Goal: Information Seeking & Learning: Learn about a topic

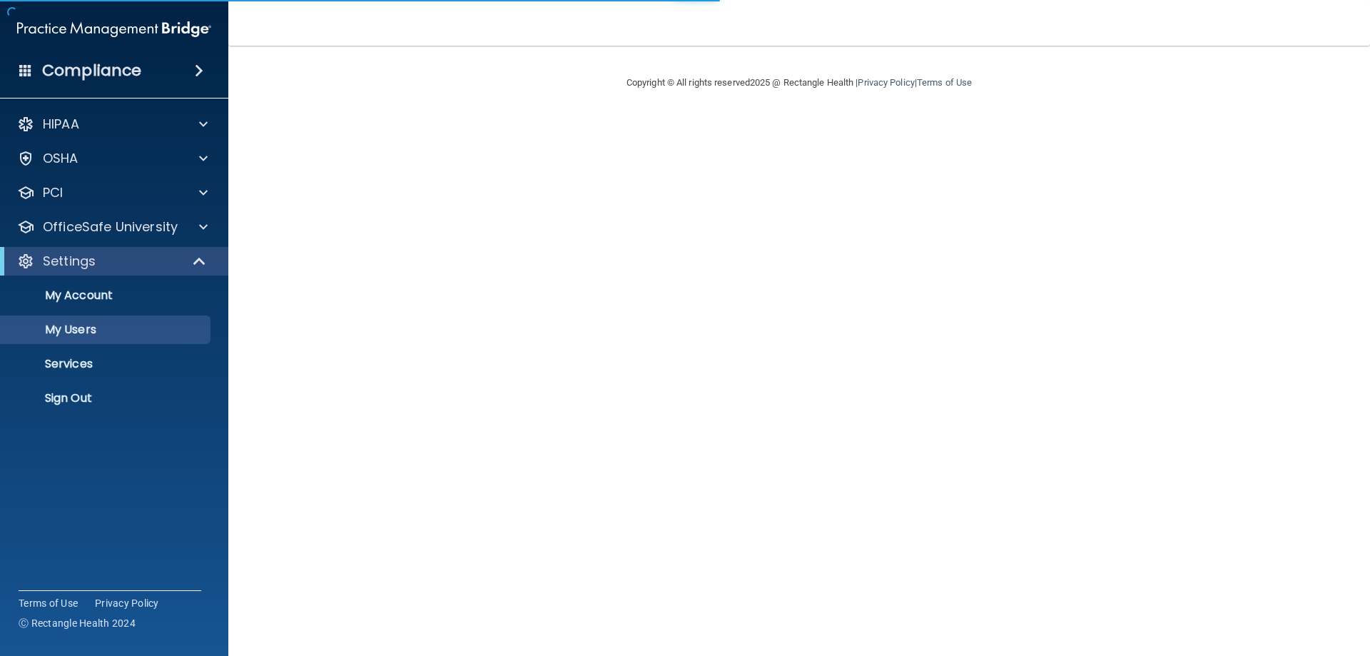
select select "20"
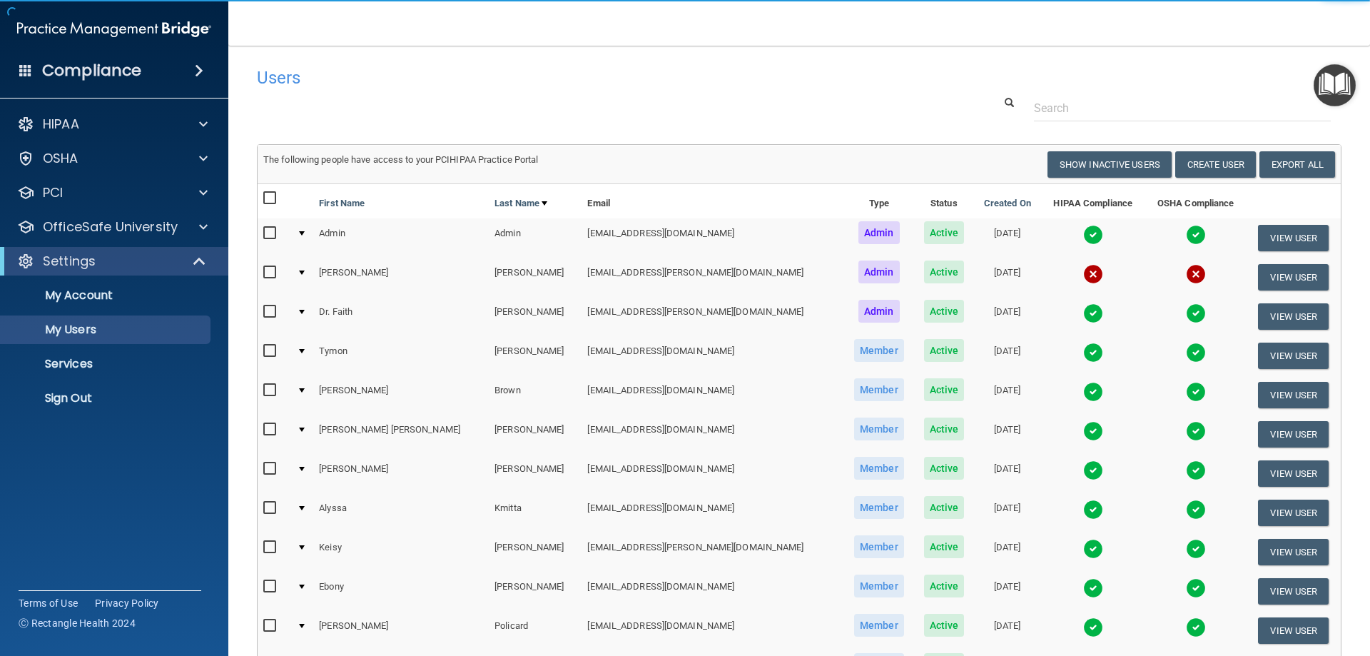
click at [305, 272] on div at bounding box center [302, 272] width 6 height 4
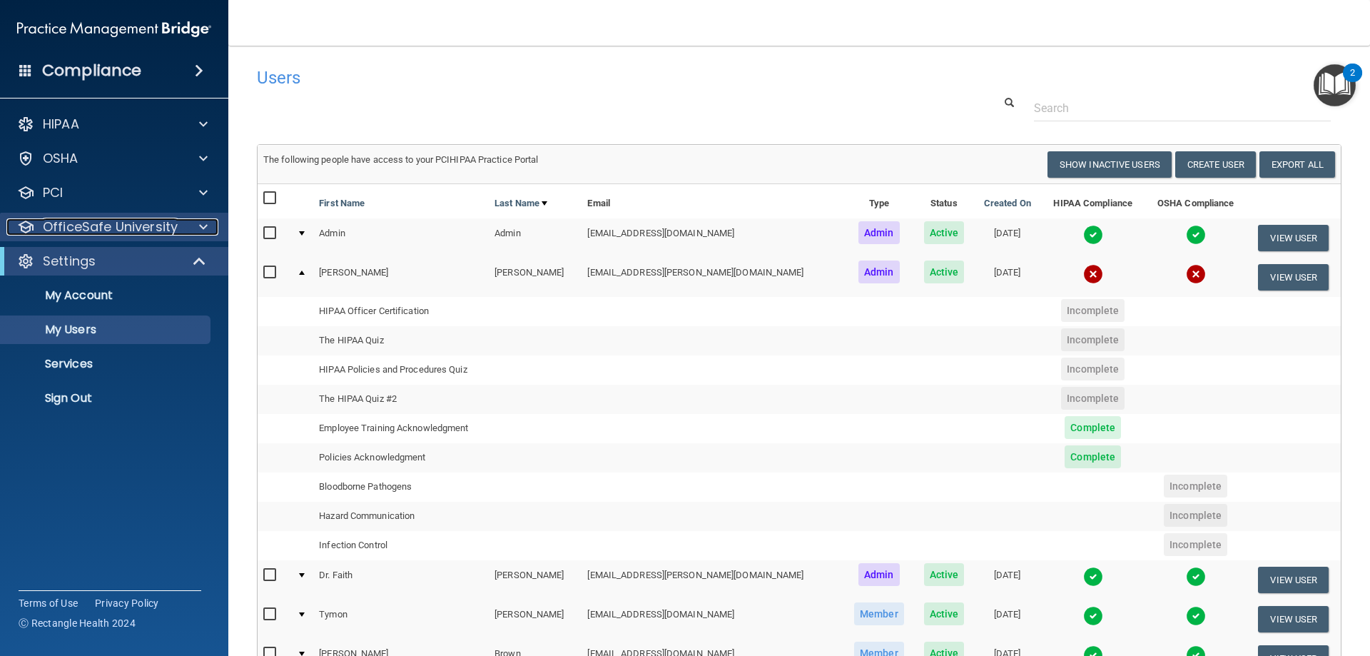
click at [116, 228] on p "OfficeSafe University" at bounding box center [110, 226] width 135 height 17
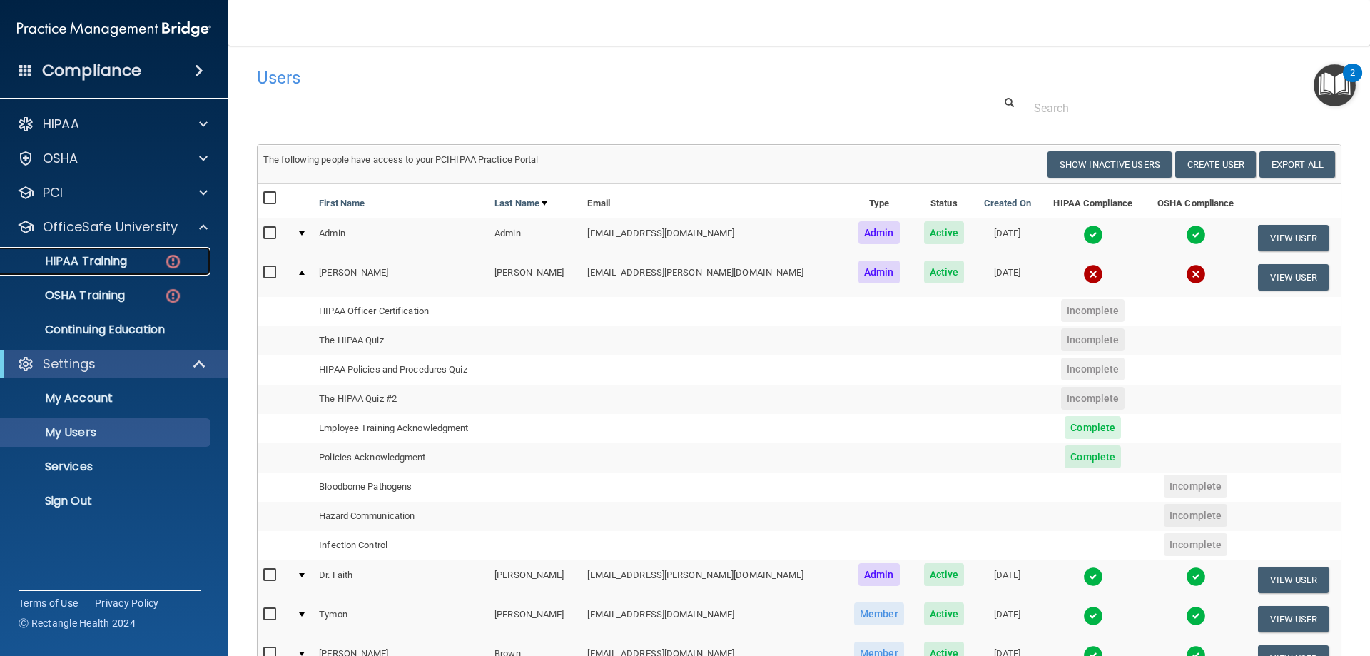
click at [108, 255] on p "HIPAA Training" at bounding box center [68, 261] width 118 height 14
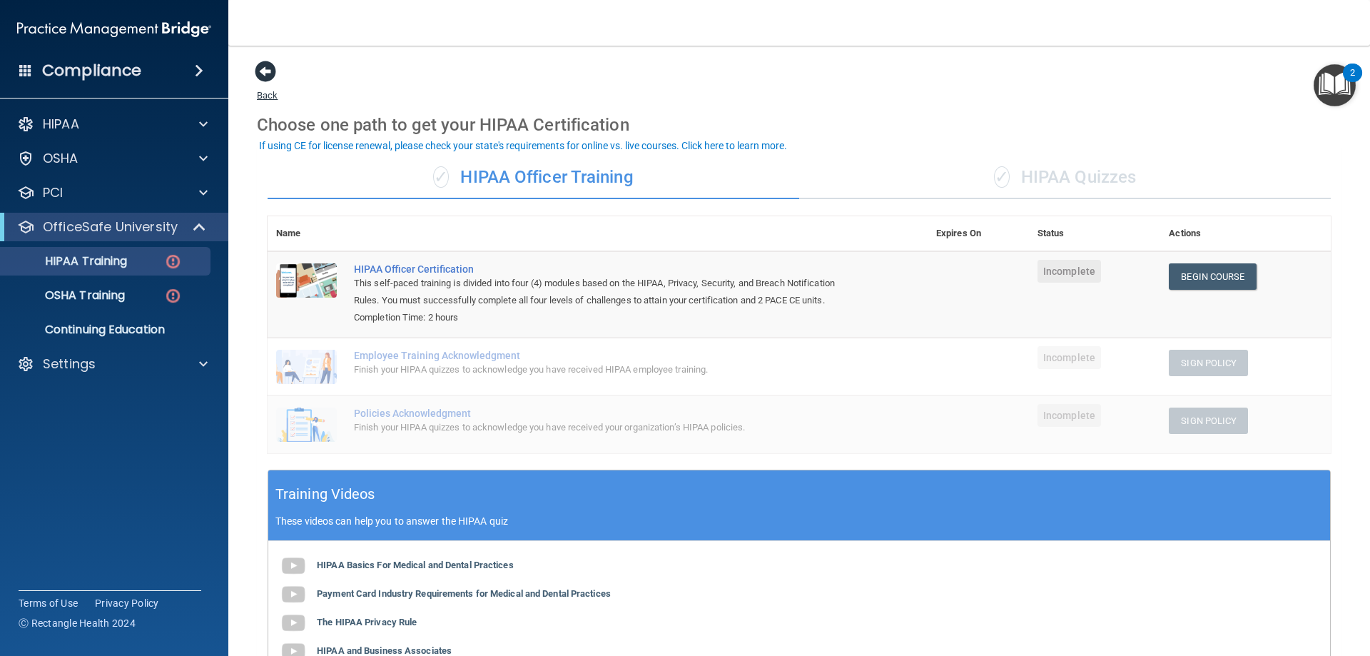
click at [267, 75] on span at bounding box center [265, 71] width 21 height 21
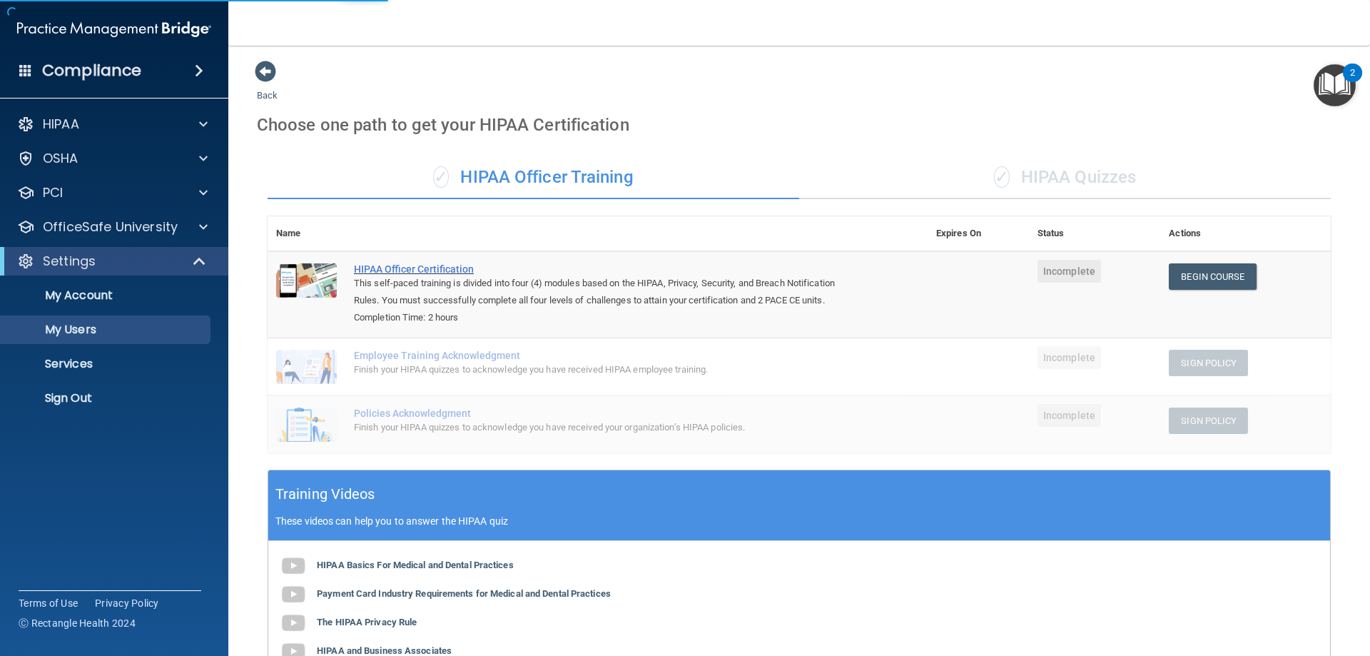
select select "20"
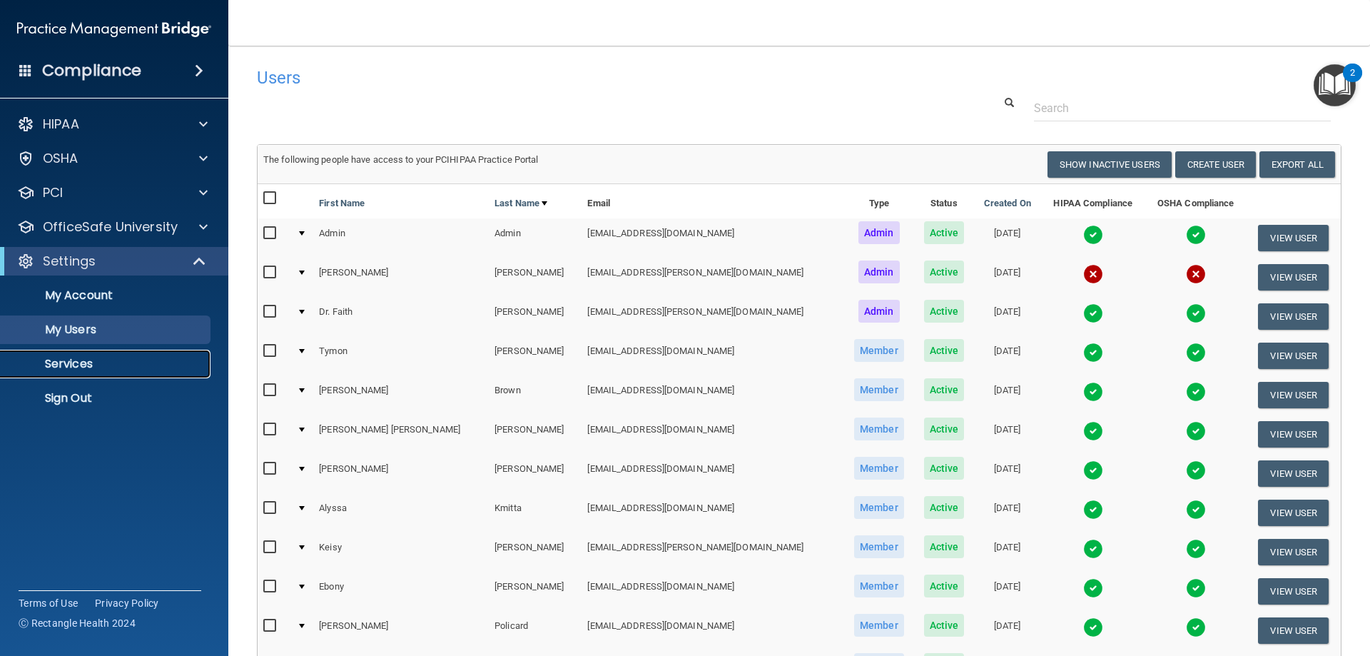
click at [88, 370] on p "Services" at bounding box center [106, 364] width 195 height 14
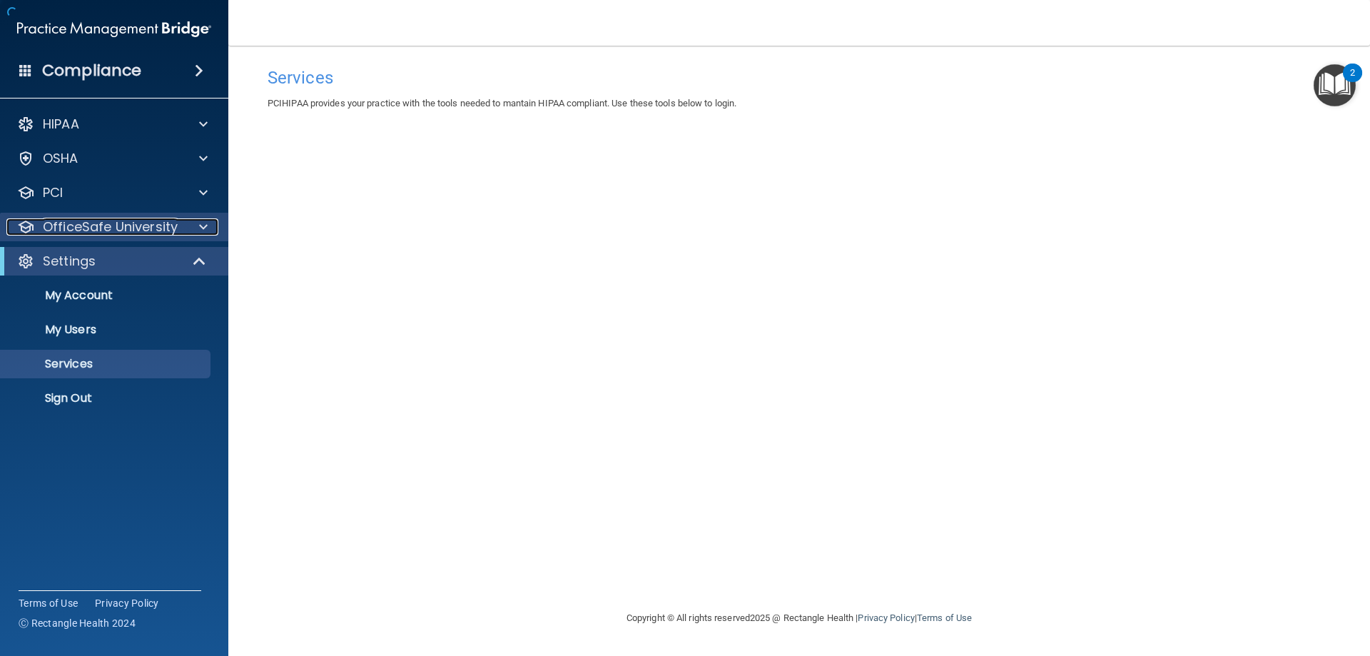
click at [118, 232] on p "OfficeSafe University" at bounding box center [110, 226] width 135 height 17
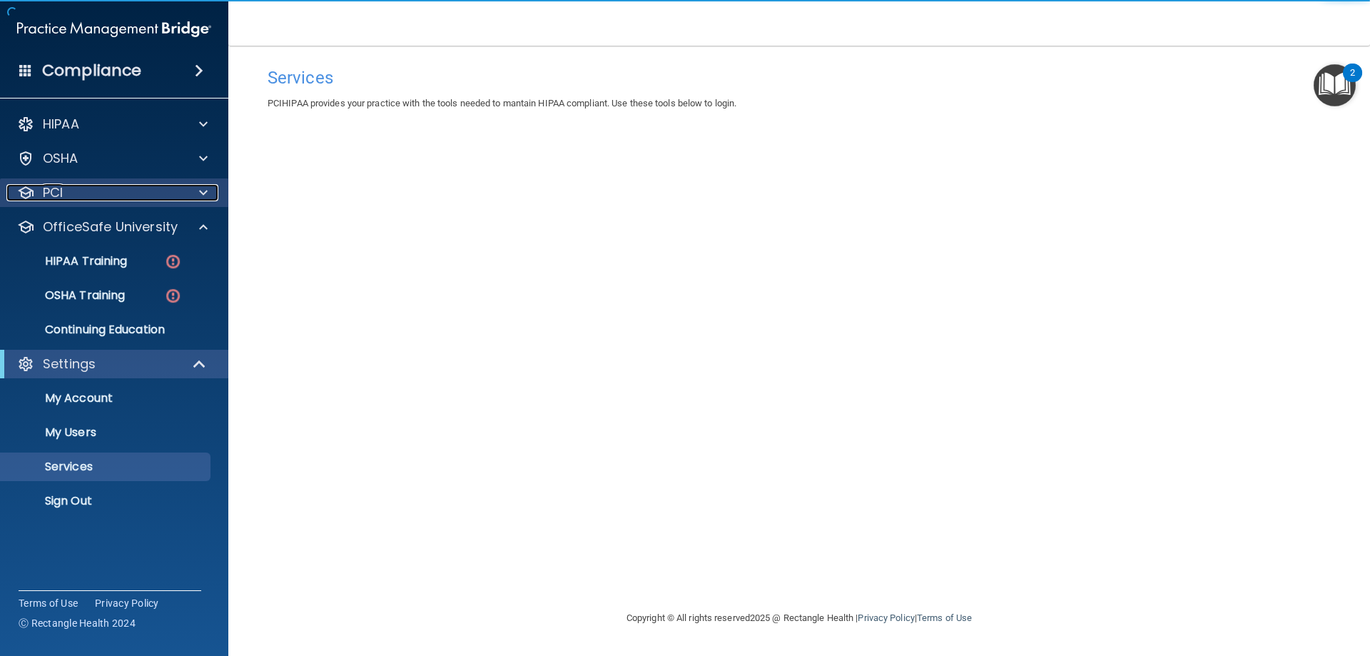
click at [118, 190] on div "PCI" at bounding box center [94, 192] width 177 height 17
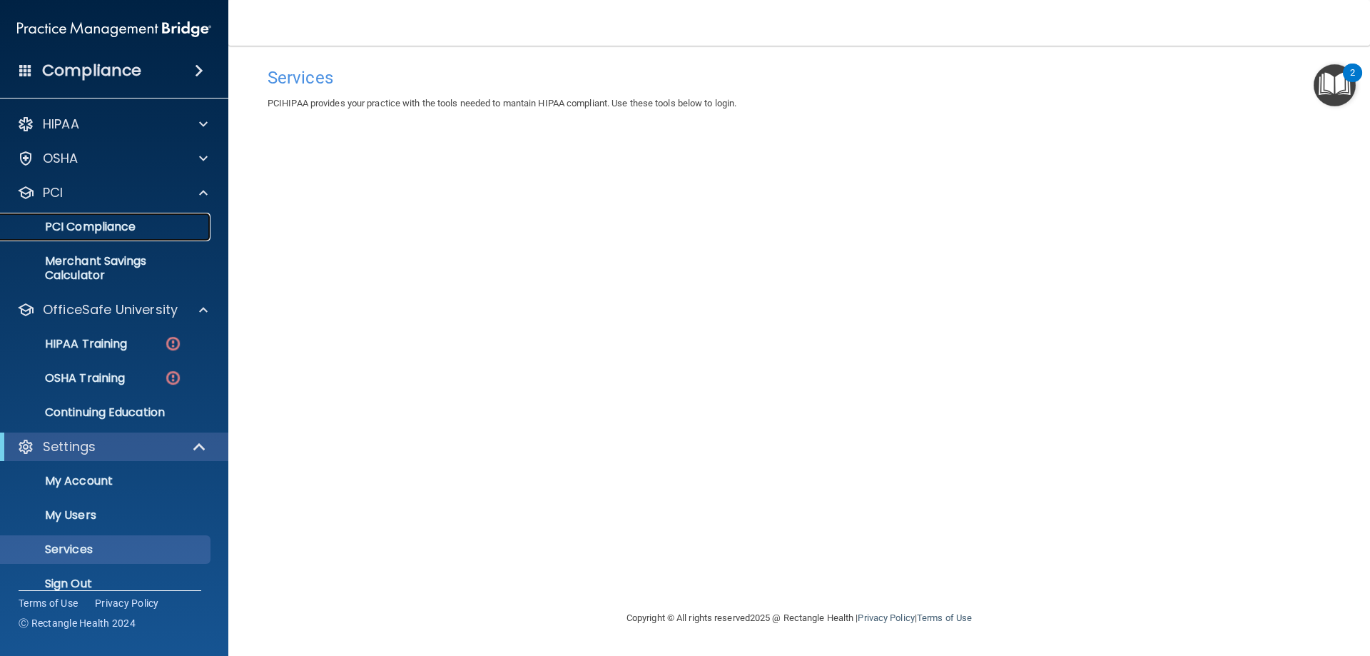
click at [113, 220] on p "PCI Compliance" at bounding box center [106, 227] width 195 height 14
click at [198, 153] on div at bounding box center [201, 158] width 36 height 17
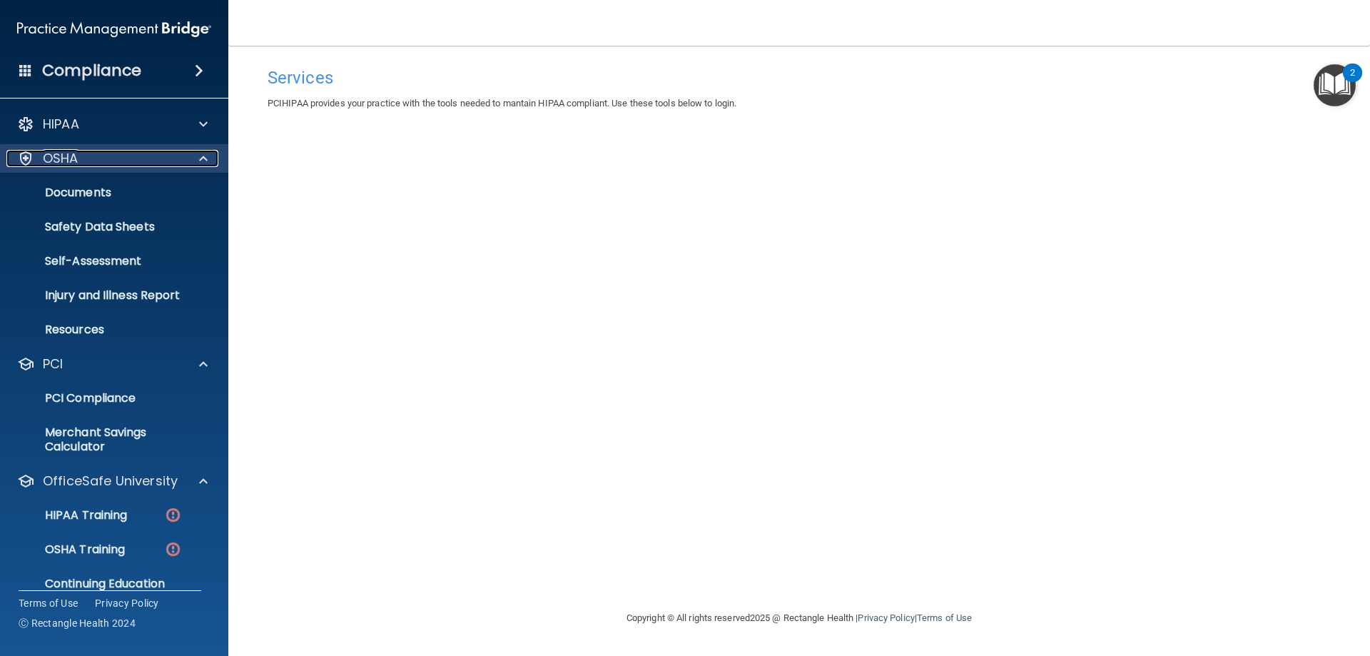
click at [200, 159] on span at bounding box center [203, 158] width 9 height 17
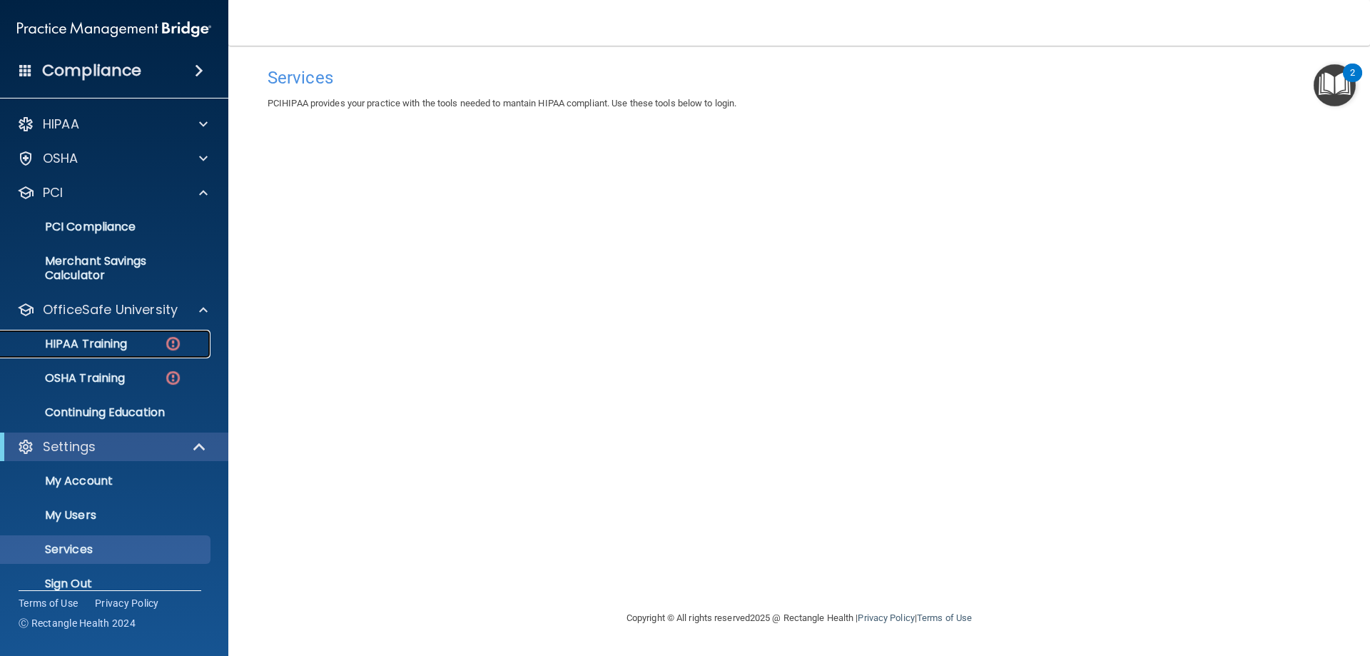
click at [136, 348] on div "HIPAA Training" at bounding box center [106, 344] width 195 height 14
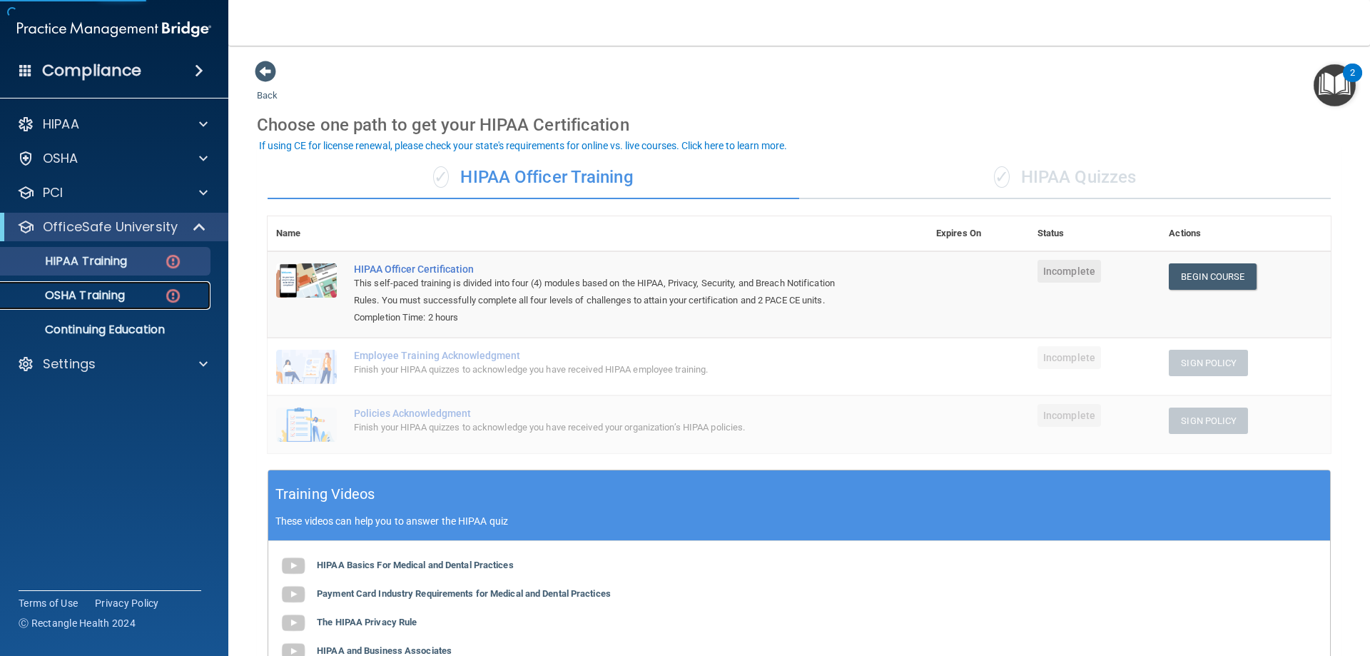
click at [122, 299] on p "OSHA Training" at bounding box center [67, 295] width 116 height 14
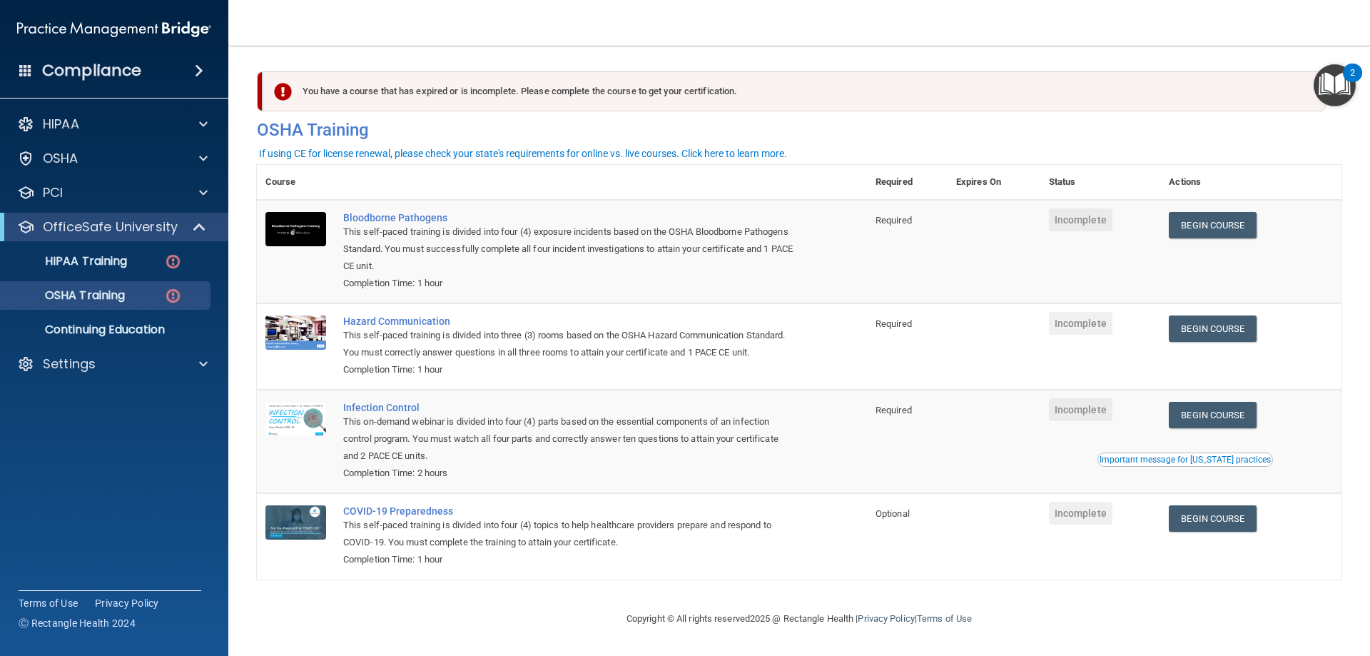
click at [93, 77] on h4 "Compliance" at bounding box center [91, 71] width 99 height 20
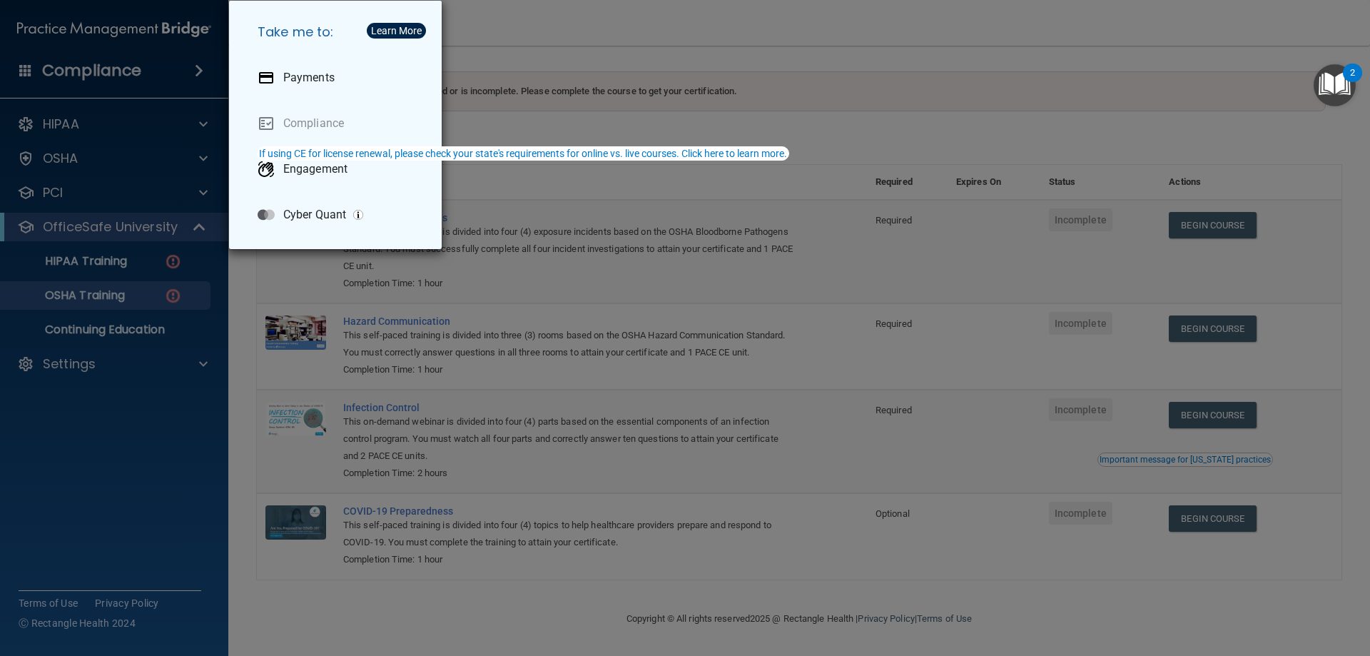
click at [720, 33] on div "Take me to: Payments Compliance Engagement Cyber Quant" at bounding box center [685, 328] width 1370 height 656
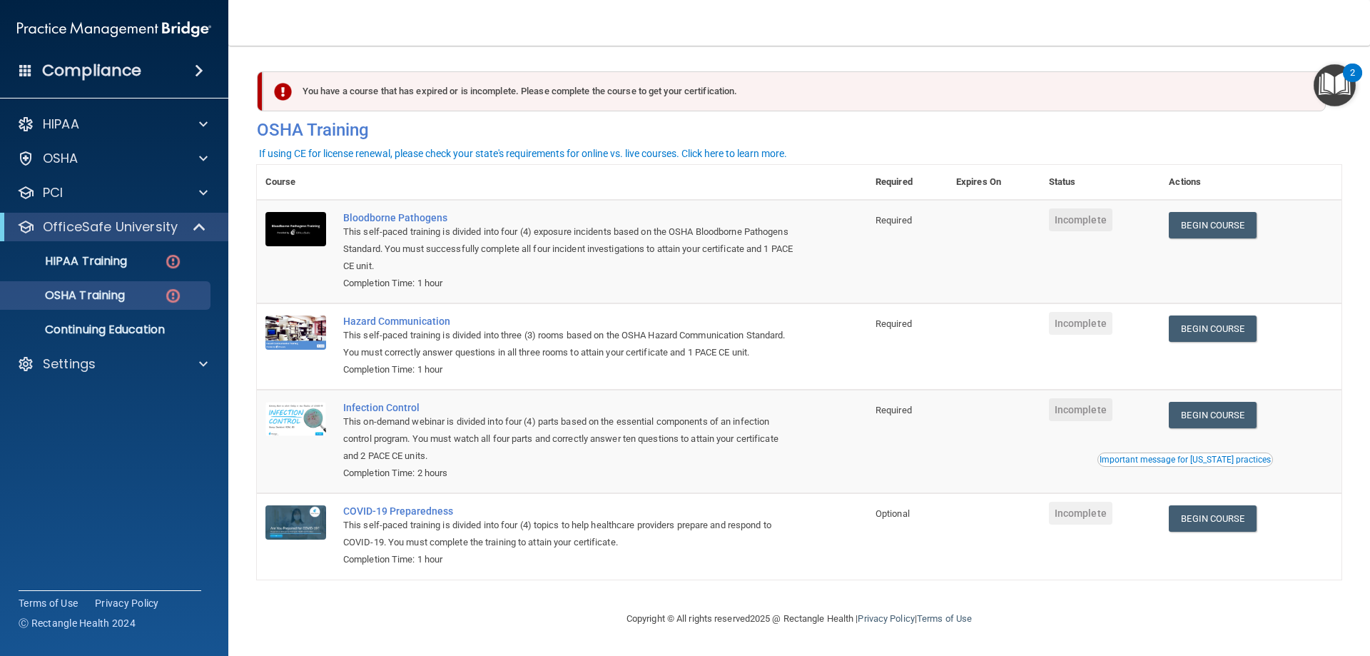
click at [103, 72] on h4 "Compliance" at bounding box center [91, 71] width 99 height 20
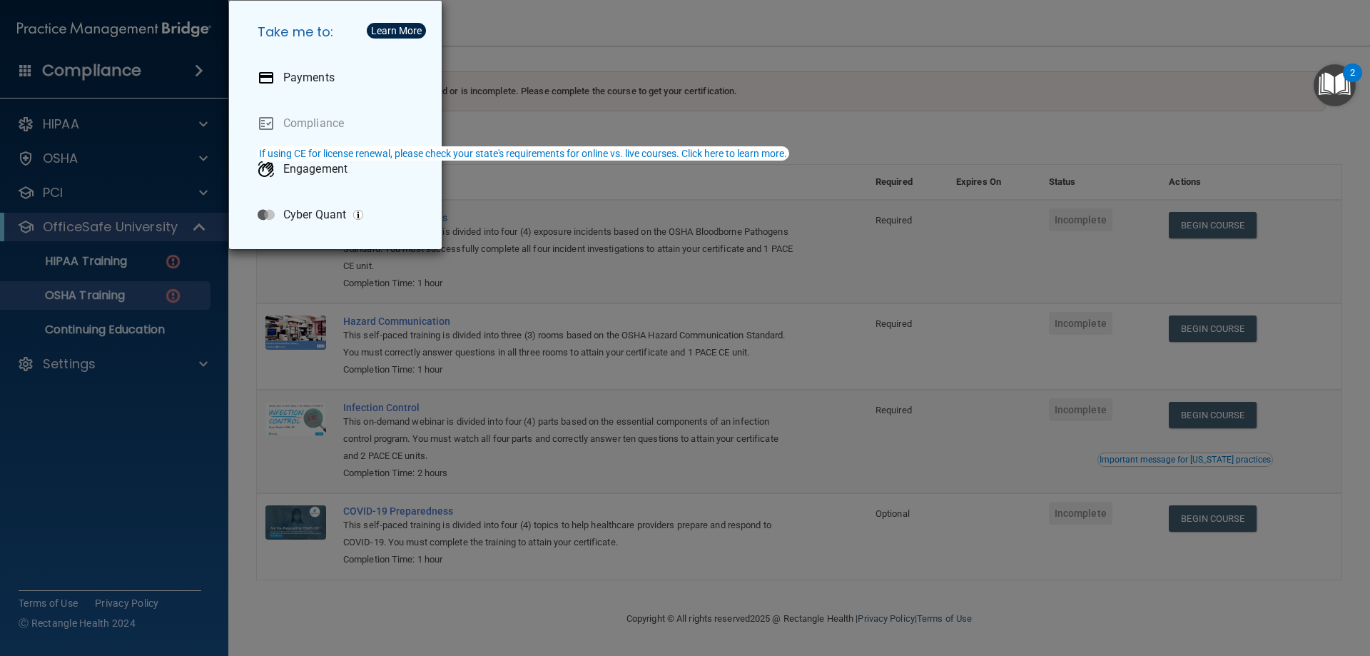
drag, startPoint x: 686, startPoint y: 49, endPoint x: 624, endPoint y: 43, distance: 63.1
click at [686, 46] on div "Take me to: Payments Compliance Engagement Cyber Quant" at bounding box center [685, 328] width 1370 height 656
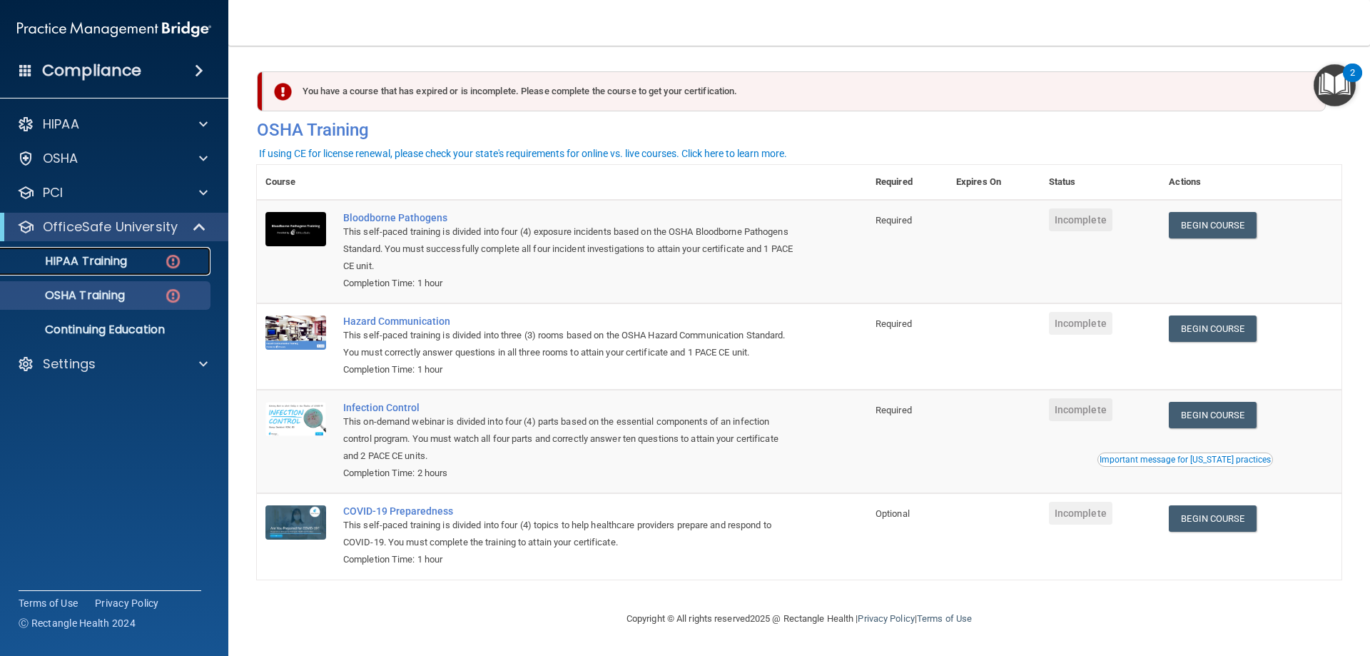
click at [105, 257] on p "HIPAA Training" at bounding box center [68, 261] width 118 height 14
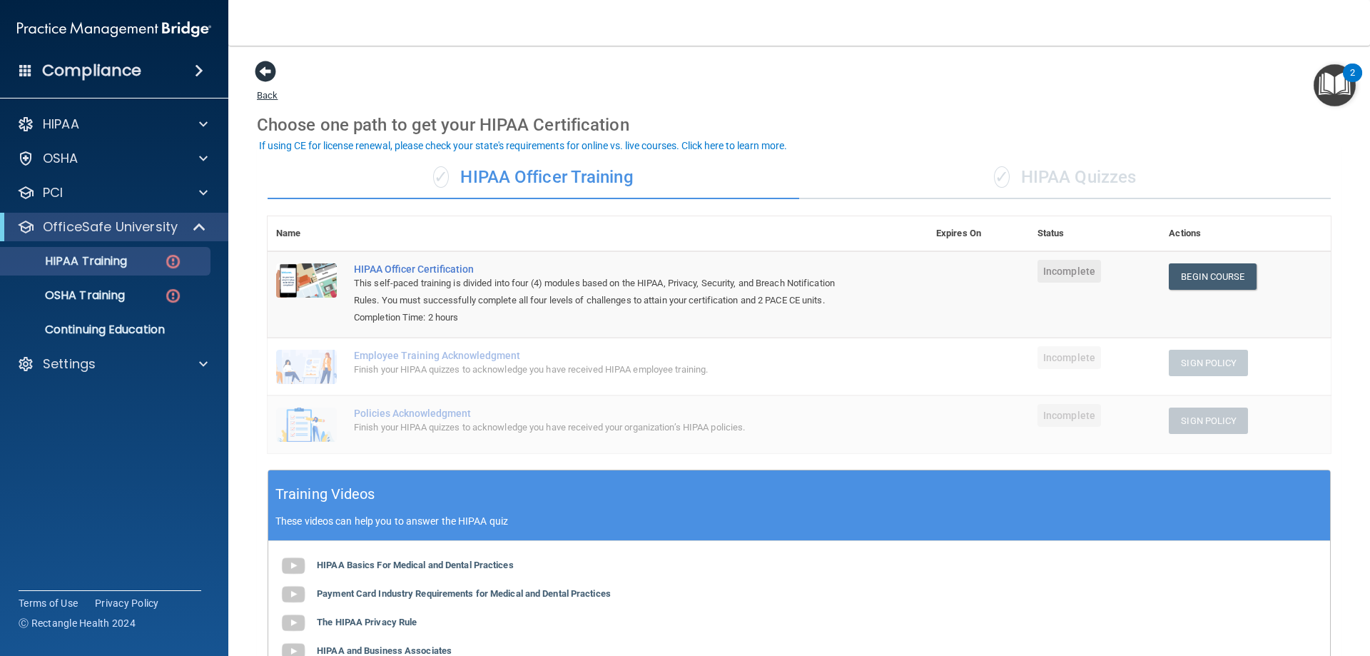
click at [268, 73] on span at bounding box center [265, 71] width 21 height 21
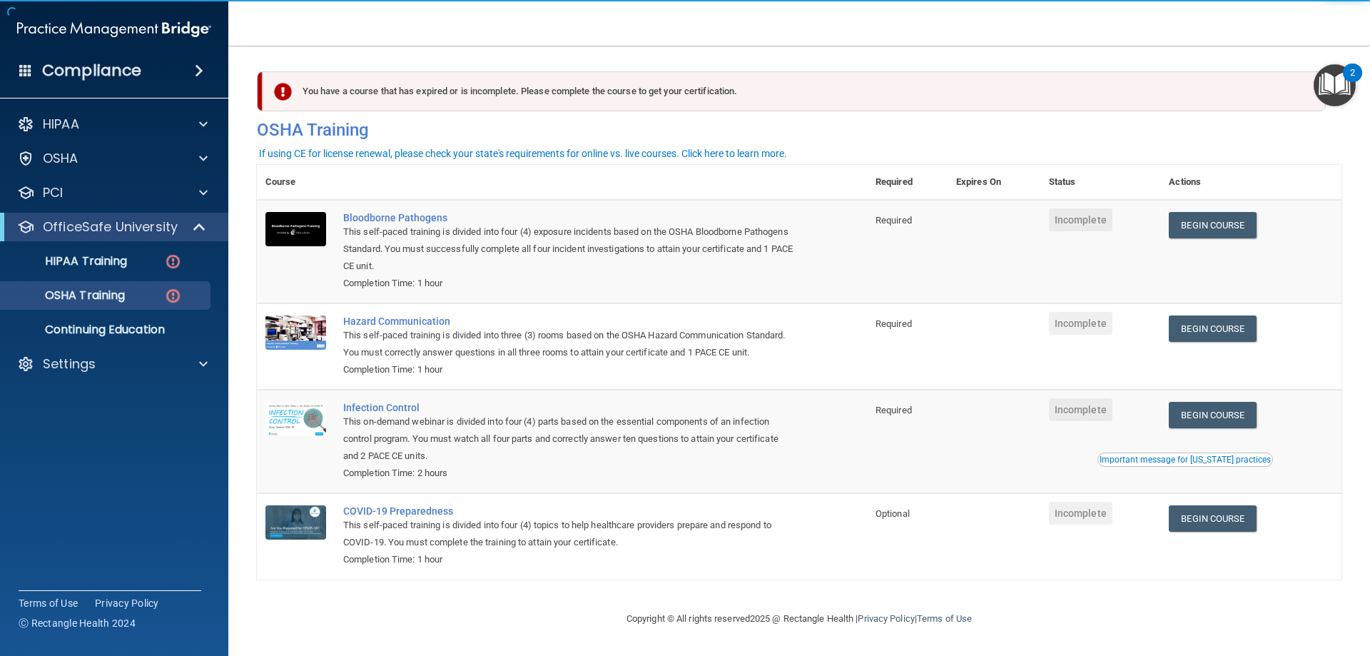
click at [96, 69] on h4 "Compliance" at bounding box center [91, 71] width 99 height 20
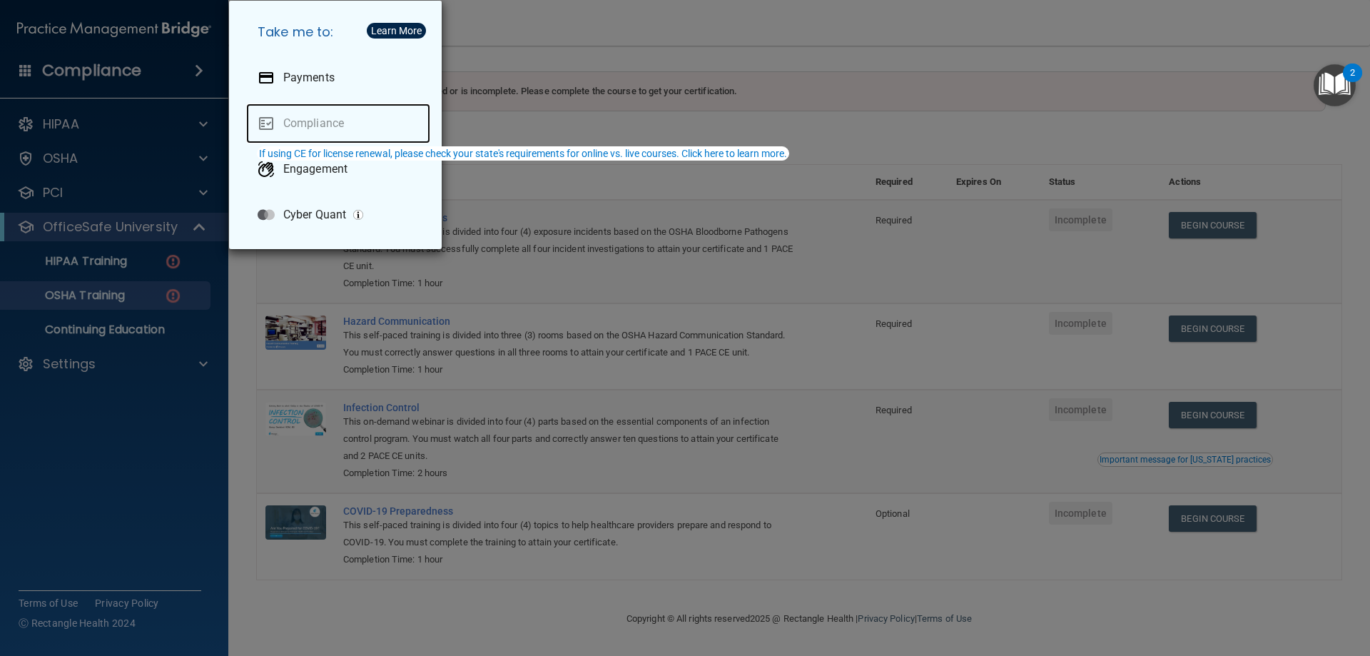
click at [300, 125] on link "Compliance" at bounding box center [338, 123] width 184 height 40
click at [93, 80] on div "Take me to: Payments Compliance Engagement Cyber Quant" at bounding box center [685, 328] width 1370 height 656
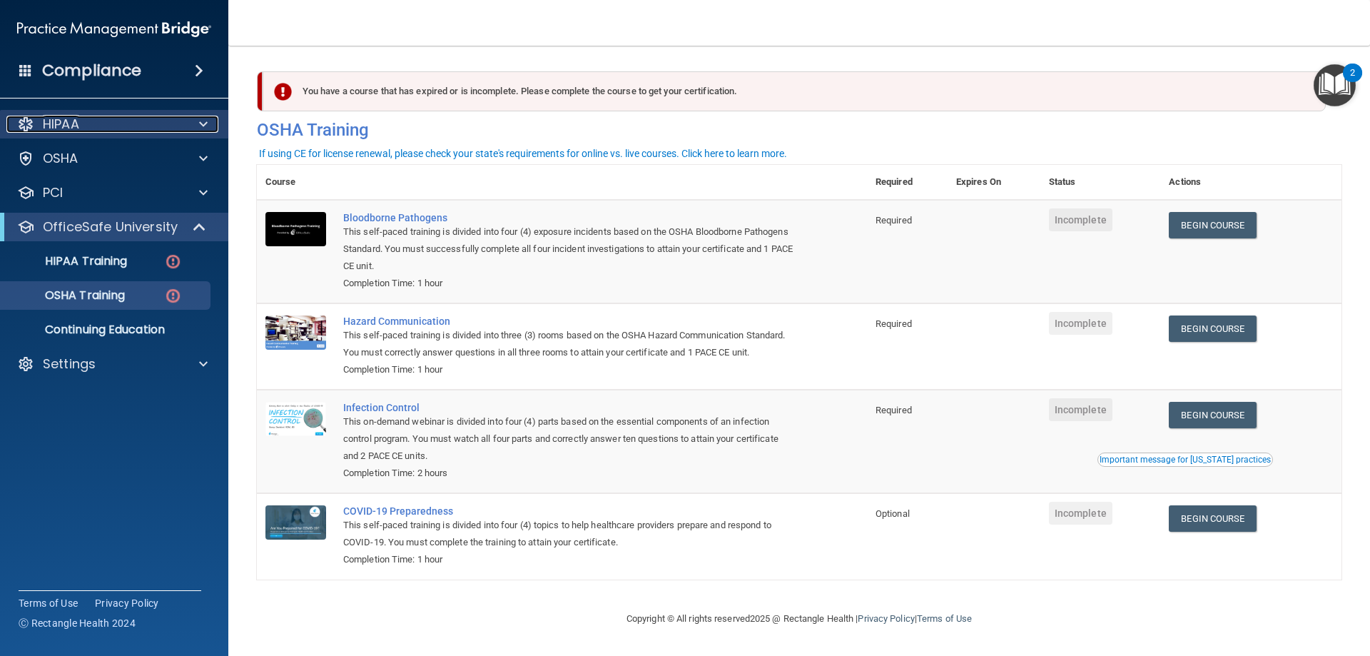
click at [65, 119] on p "HIPAA" at bounding box center [61, 124] width 36 height 17
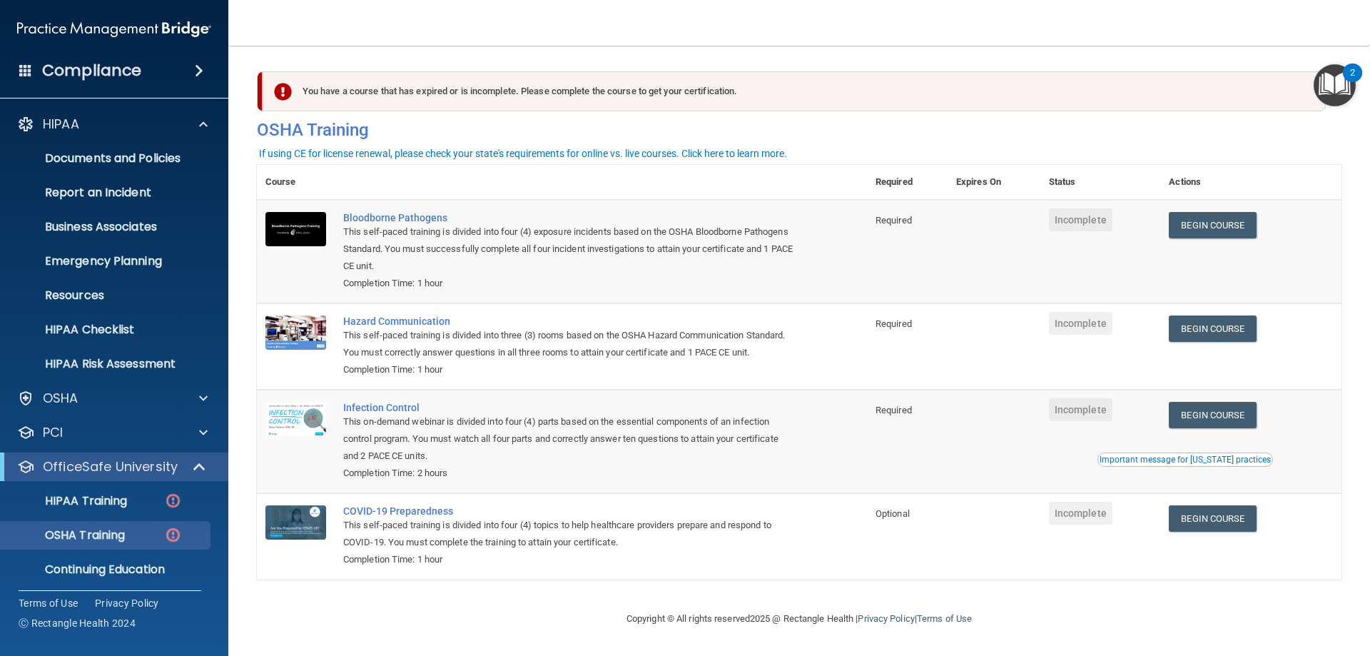
click at [98, 30] on img at bounding box center [114, 29] width 194 height 29
click at [115, 156] on p "Documents and Policies" at bounding box center [106, 158] width 195 height 14
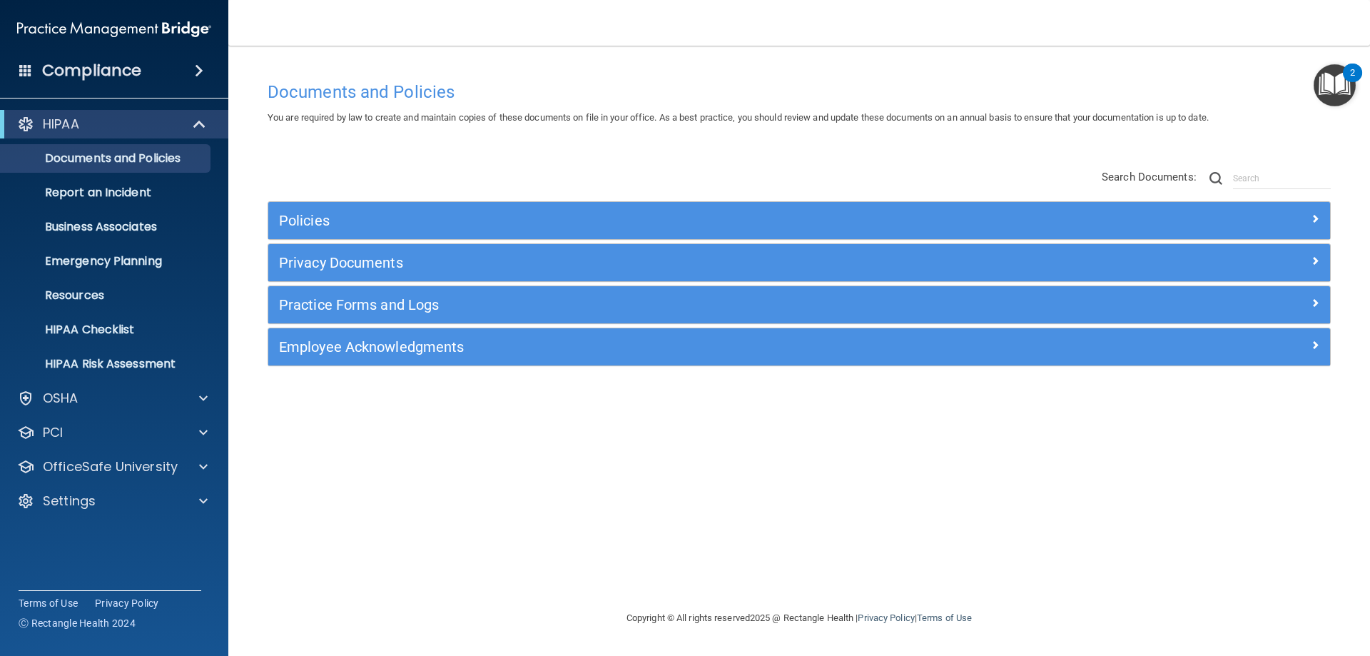
drag, startPoint x: 552, startPoint y: 0, endPoint x: 739, endPoint y: 171, distance: 253.6
click at [751, 178] on div "Policies Select All (Unselect 0) Unselect All Print Selected (0) Acceptable Use…" at bounding box center [799, 269] width 1085 height 228
